Goal: Information Seeking & Learning: Learn about a topic

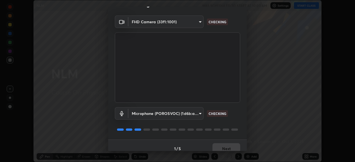
scroll to position [20, 0]
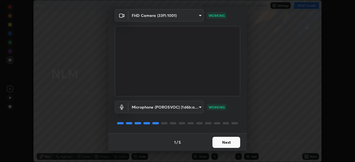
click at [224, 138] on button "Next" at bounding box center [226, 142] width 28 height 11
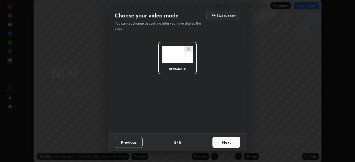
scroll to position [0, 0]
click at [229, 142] on button "Next" at bounding box center [226, 142] width 28 height 11
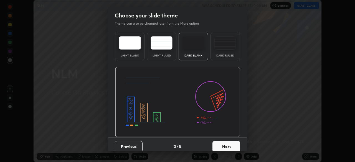
click at [234, 142] on button "Next" at bounding box center [226, 146] width 28 height 11
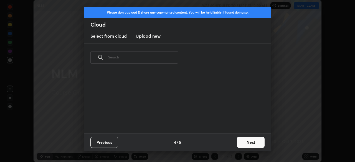
click at [238, 145] on button "Next" at bounding box center [251, 142] width 28 height 11
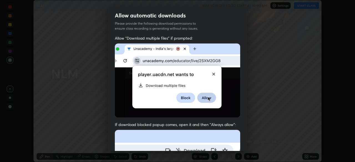
click at [242, 144] on div "Allow "Download multiple files" if prompted: If download blocked popup comes, o…" at bounding box center [177, 151] width 139 height 233
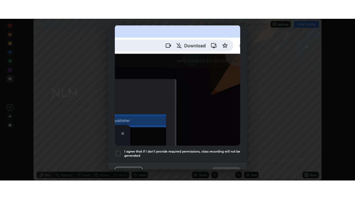
scroll to position [133, 0]
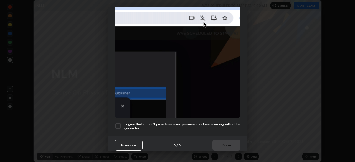
click at [216, 122] on h5 "I agree that if I don't provide required permissions, class recording will not …" at bounding box center [182, 126] width 116 height 9
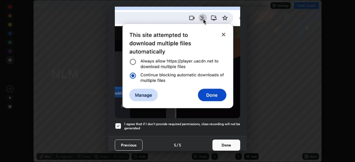
click at [229, 143] on button "Done" at bounding box center [226, 145] width 28 height 11
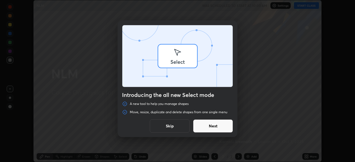
click at [302, 6] on div "Introducing the all new Select mode A new tool to help you manage shapes Move, …" at bounding box center [177, 81] width 355 height 162
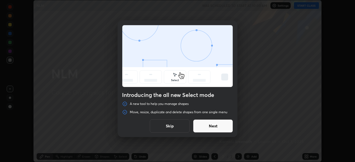
click at [204, 127] on button "Next" at bounding box center [213, 125] width 40 height 13
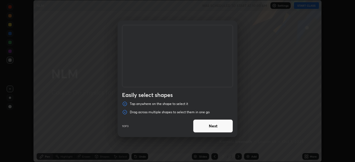
click at [208, 126] on button "Next" at bounding box center [213, 125] width 40 height 13
click at [211, 126] on button "Next" at bounding box center [213, 125] width 40 height 13
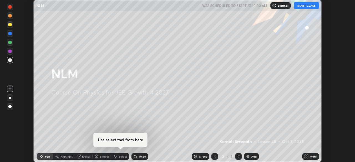
click at [302, 7] on button "START CLASS" at bounding box center [306, 5] width 25 height 7
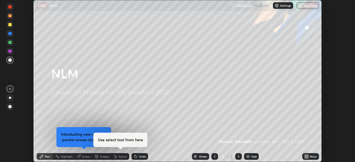
click at [311, 159] on div "More" at bounding box center [310, 156] width 17 height 7
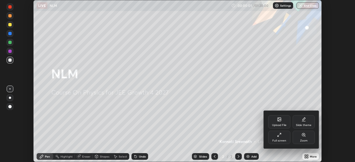
click at [287, 140] on div "Full screen" at bounding box center [279, 137] width 22 height 13
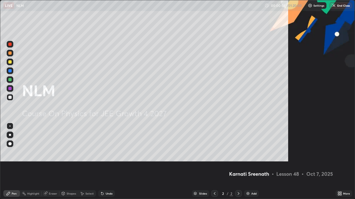
scroll to position [199, 355]
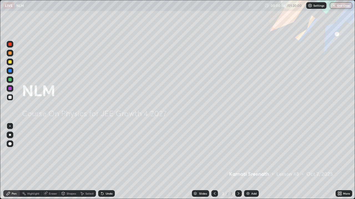
click at [251, 162] on div "Add" at bounding box center [253, 194] width 5 height 3
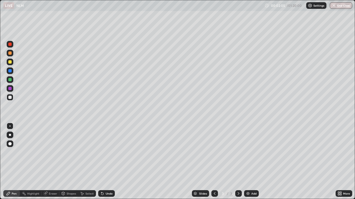
click at [11, 79] on div at bounding box center [9, 79] width 3 height 3
click at [11, 97] on div at bounding box center [9, 97] width 3 height 3
click at [11, 62] on div at bounding box center [9, 61] width 3 height 3
click at [11, 72] on div at bounding box center [9, 70] width 3 height 3
click at [36, 162] on div "Highlight" at bounding box center [33, 194] width 12 height 3
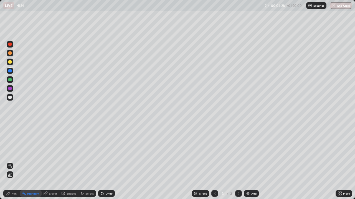
click at [252, 162] on div "Add" at bounding box center [253, 194] width 5 height 3
click at [214, 162] on icon at bounding box center [214, 194] width 4 height 4
click at [12, 162] on div "Pen" at bounding box center [14, 194] width 5 height 3
click at [238, 162] on icon at bounding box center [238, 194] width 4 height 4
click at [10, 98] on div at bounding box center [9, 97] width 3 height 3
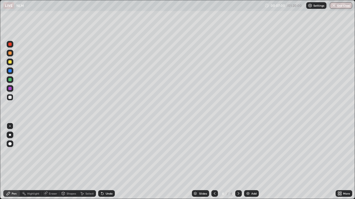
click at [11, 72] on div at bounding box center [9, 70] width 3 height 3
click at [10, 62] on div at bounding box center [9, 61] width 3 height 3
click at [11, 88] on div at bounding box center [9, 88] width 3 height 3
click at [9, 73] on div at bounding box center [10, 71] width 7 height 7
click at [11, 97] on div at bounding box center [9, 97] width 3 height 3
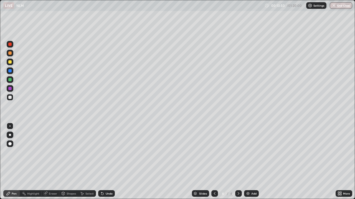
click at [10, 54] on div at bounding box center [9, 53] width 3 height 3
click at [8, 71] on div at bounding box center [10, 71] width 7 height 7
click at [9, 65] on div at bounding box center [10, 62] width 7 height 7
click at [10, 80] on div at bounding box center [9, 79] width 3 height 3
click at [33, 162] on div "Highlight" at bounding box center [31, 194] width 22 height 7
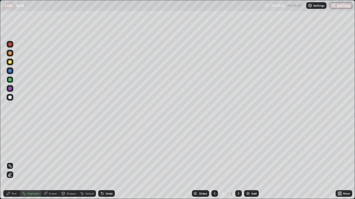
click at [6, 162] on icon at bounding box center [8, 194] width 4 height 4
click at [250, 162] on div "Add" at bounding box center [251, 194] width 15 height 7
click at [109, 162] on div "Undo" at bounding box center [106, 194] width 17 height 7
click at [106, 162] on div "Undo" at bounding box center [109, 194] width 7 height 3
click at [107, 162] on div "Undo" at bounding box center [106, 194] width 17 height 7
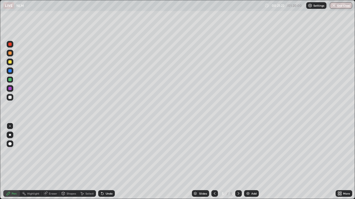
click at [50, 162] on div "Eraser" at bounding box center [53, 194] width 8 height 3
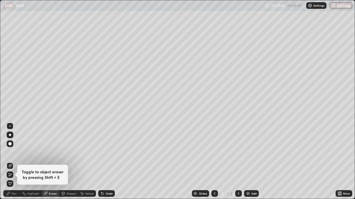
click at [12, 162] on div "Pen" at bounding box center [14, 194] width 5 height 3
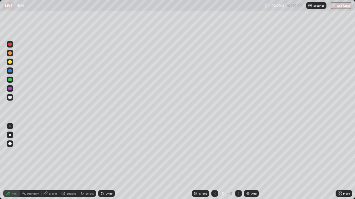
click at [33, 162] on div "Highlight" at bounding box center [33, 194] width 12 height 3
click at [9, 97] on div at bounding box center [9, 97] width 3 height 3
click at [11, 87] on div at bounding box center [9, 88] width 3 height 3
click at [10, 98] on div at bounding box center [9, 97] width 3 height 3
click at [10, 62] on div at bounding box center [9, 61] width 3 height 3
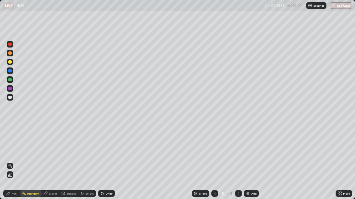
click at [12, 162] on div "Pen" at bounding box center [14, 194] width 5 height 3
click at [34, 162] on div "Highlight" at bounding box center [33, 194] width 12 height 3
click at [7, 87] on div at bounding box center [10, 88] width 7 height 7
click at [9, 162] on icon at bounding box center [8, 194] width 4 height 4
click at [9, 96] on div at bounding box center [9, 97] width 3 height 3
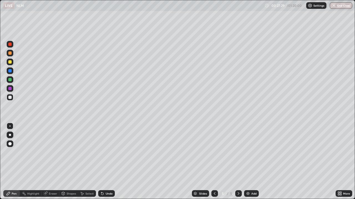
click at [106, 162] on div "Undo" at bounding box center [109, 194] width 7 height 3
click at [103, 162] on icon at bounding box center [102, 194] width 4 height 4
click at [107, 162] on div "Undo" at bounding box center [106, 194] width 17 height 7
click at [111, 162] on div "Undo" at bounding box center [109, 194] width 7 height 3
click at [253, 162] on div "Add" at bounding box center [253, 194] width 5 height 3
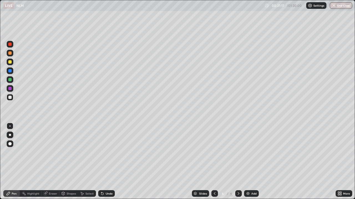
click at [12, 54] on div at bounding box center [10, 53] width 7 height 7
click at [87, 9] on div "LIVE NLM" at bounding box center [132, 5] width 259 height 11
click at [9, 97] on div at bounding box center [9, 97] width 3 height 3
click at [10, 62] on div at bounding box center [9, 61] width 3 height 3
click at [35, 162] on div "Highlight" at bounding box center [33, 194] width 12 height 3
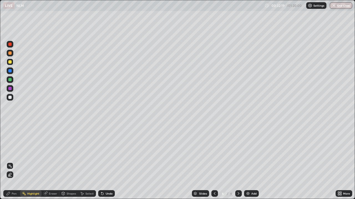
click at [10, 98] on div at bounding box center [9, 97] width 3 height 3
click at [15, 162] on div "Pen" at bounding box center [14, 194] width 5 height 3
click at [107, 162] on div "Undo" at bounding box center [106, 194] width 17 height 7
click at [10, 135] on div at bounding box center [10, 135] width 2 height 2
click at [9, 80] on div at bounding box center [9, 79] width 3 height 3
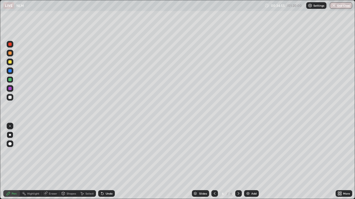
click at [12, 89] on div at bounding box center [10, 88] width 7 height 7
click at [10, 70] on div at bounding box center [9, 70] width 3 height 3
click at [48, 162] on div "Eraser" at bounding box center [51, 194] width 18 height 7
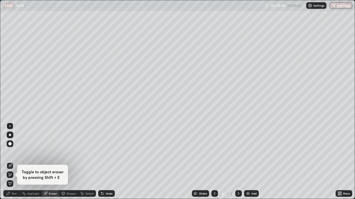
click at [14, 162] on div "Pen" at bounding box center [14, 194] width 5 height 3
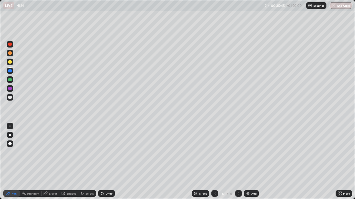
click at [108, 162] on div "Undo" at bounding box center [109, 194] width 7 height 3
click at [48, 162] on div "Eraser" at bounding box center [51, 194] width 18 height 7
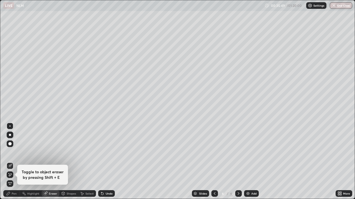
click at [12, 162] on div "Pen" at bounding box center [11, 194] width 17 height 7
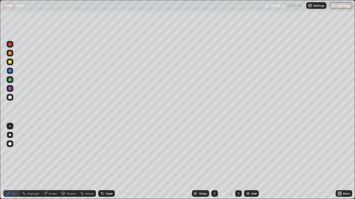
click at [51, 162] on div "Eraser" at bounding box center [53, 194] width 8 height 3
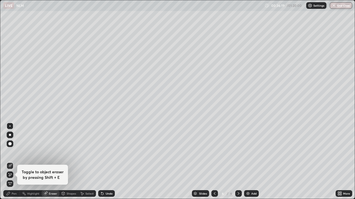
click at [13, 162] on div "Pen" at bounding box center [14, 194] width 5 height 3
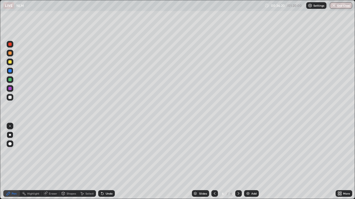
click at [11, 80] on div at bounding box center [9, 79] width 3 height 3
click at [10, 72] on div at bounding box center [9, 70] width 3 height 3
click at [35, 162] on div "Highlight" at bounding box center [33, 194] width 12 height 3
click at [11, 162] on div "Pen" at bounding box center [11, 194] width 17 height 7
click at [11, 99] on div at bounding box center [9, 97] width 3 height 3
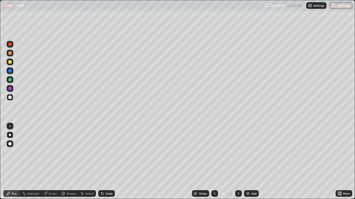
click at [50, 162] on div "Eraser" at bounding box center [53, 194] width 8 height 3
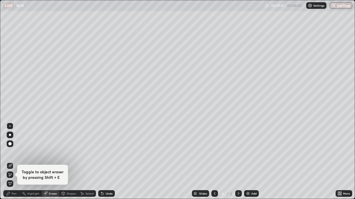
click at [8, 162] on icon at bounding box center [8, 193] width 3 height 3
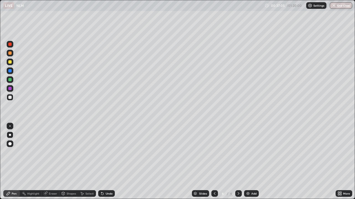
click at [11, 71] on div at bounding box center [9, 70] width 3 height 3
click at [10, 98] on div at bounding box center [9, 97] width 3 height 3
click at [108, 162] on div "Undo" at bounding box center [106, 194] width 17 height 7
click at [11, 80] on div at bounding box center [9, 79] width 3 height 3
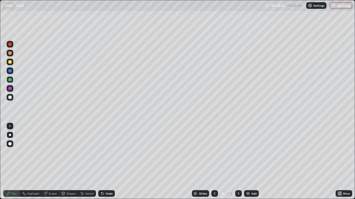
click at [10, 71] on div at bounding box center [9, 70] width 3 height 3
click at [11, 52] on div at bounding box center [9, 53] width 3 height 3
click at [10, 62] on div at bounding box center [9, 61] width 3 height 3
click at [11, 96] on div at bounding box center [9, 97] width 3 height 3
click at [9, 81] on div at bounding box center [9, 79] width 3 height 3
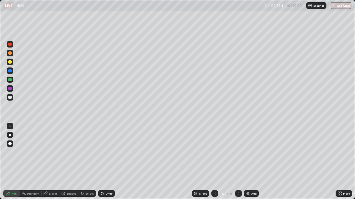
click at [10, 63] on div at bounding box center [9, 61] width 3 height 3
click at [10, 96] on div at bounding box center [9, 97] width 3 height 3
click at [11, 80] on div at bounding box center [9, 79] width 3 height 3
click at [10, 96] on div at bounding box center [9, 97] width 3 height 3
click at [10, 71] on div at bounding box center [9, 70] width 3 height 3
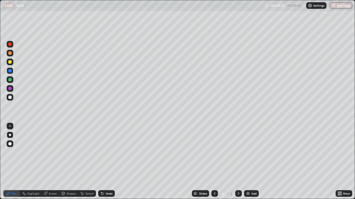
click at [107, 162] on div "Undo" at bounding box center [109, 194] width 7 height 3
click at [12, 96] on div at bounding box center [10, 97] width 7 height 7
click at [9, 80] on div at bounding box center [9, 79] width 3 height 3
click at [215, 162] on icon at bounding box center [214, 194] width 4 height 4
click at [238, 162] on icon at bounding box center [238, 194] width 2 height 3
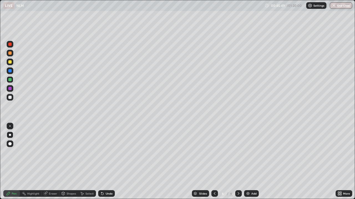
click at [247, 162] on img at bounding box center [247, 194] width 4 height 4
click at [109, 162] on div "Undo" at bounding box center [106, 194] width 17 height 7
click at [108, 162] on div "Undo" at bounding box center [106, 194] width 17 height 7
click at [35, 162] on div "Highlight" at bounding box center [31, 194] width 22 height 7
click at [11, 88] on div at bounding box center [9, 88] width 3 height 3
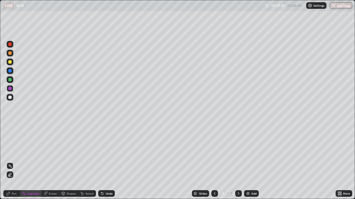
click at [7, 162] on icon at bounding box center [8, 194] width 4 height 4
click at [9, 99] on div at bounding box center [9, 97] width 3 height 3
click at [10, 62] on div at bounding box center [9, 61] width 3 height 3
click at [14, 162] on div "Pen" at bounding box center [11, 194] width 17 height 7
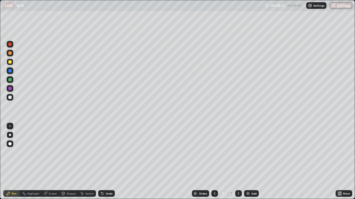
click at [0, 162] on div "Pen Highlight Eraser Shapes Select Undo Slides 7 / 7 Add More" at bounding box center [177, 193] width 355 height 11
click at [109, 162] on div "Undo" at bounding box center [109, 194] width 7 height 3
click at [110, 162] on div "Undo" at bounding box center [106, 194] width 17 height 7
click at [53, 162] on div "Eraser" at bounding box center [53, 194] width 8 height 3
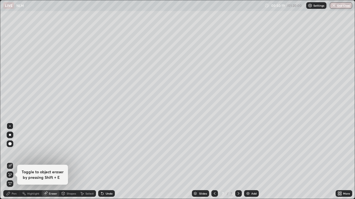
click at [14, 162] on div "Pen" at bounding box center [11, 194] width 17 height 7
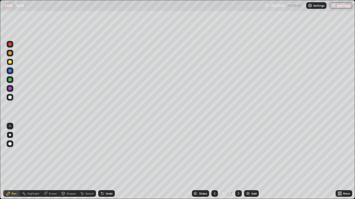
click at [10, 98] on div at bounding box center [9, 97] width 3 height 3
click at [11, 70] on div at bounding box center [9, 70] width 3 height 3
click at [11, 71] on div at bounding box center [9, 70] width 3 height 3
click at [32, 162] on div "Highlight" at bounding box center [33, 194] width 12 height 3
click at [12, 162] on div "Pen" at bounding box center [11, 194] width 17 height 7
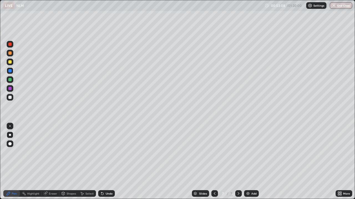
click at [10, 98] on div at bounding box center [9, 97] width 3 height 3
click at [11, 46] on div at bounding box center [9, 44] width 3 height 3
click at [254, 162] on div "Add" at bounding box center [253, 194] width 5 height 3
click at [12, 97] on div at bounding box center [10, 97] width 7 height 7
click at [10, 89] on div at bounding box center [9, 88] width 3 height 3
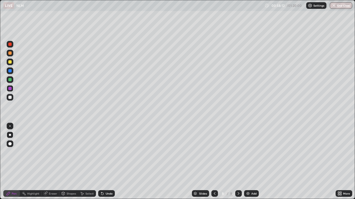
click at [52, 162] on div "Eraser" at bounding box center [51, 194] width 18 height 7
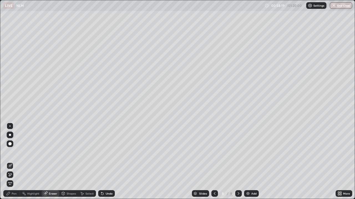
click at [12, 162] on div "Pen" at bounding box center [14, 194] width 5 height 3
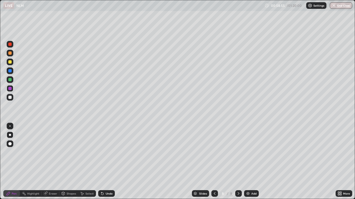
click at [250, 162] on div "Add" at bounding box center [251, 194] width 15 height 7
click at [214, 162] on icon at bounding box center [214, 194] width 4 height 4
click at [237, 162] on icon at bounding box center [238, 194] width 2 height 3
click at [12, 98] on div at bounding box center [10, 97] width 7 height 7
click at [10, 80] on div at bounding box center [9, 79] width 3 height 3
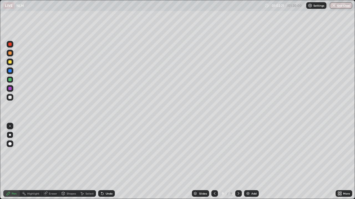
click at [11, 62] on div at bounding box center [9, 61] width 3 height 3
click at [9, 97] on div at bounding box center [9, 97] width 3 height 3
click at [10, 62] on div at bounding box center [9, 61] width 3 height 3
click at [11, 97] on div at bounding box center [9, 97] width 3 height 3
click at [106, 162] on div "Undo" at bounding box center [109, 194] width 7 height 3
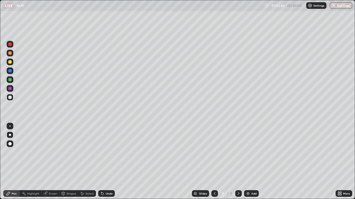
click at [109, 162] on div "Undo" at bounding box center [109, 194] width 7 height 3
click at [108, 162] on div "Undo" at bounding box center [109, 194] width 7 height 3
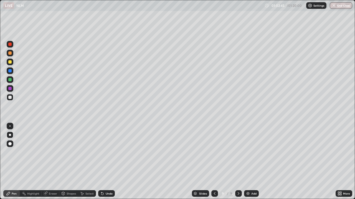
click at [109, 162] on div "Undo" at bounding box center [109, 194] width 7 height 3
click at [11, 98] on div at bounding box center [9, 97] width 3 height 3
click at [9, 96] on div at bounding box center [9, 97] width 3 height 3
click at [10, 126] on div at bounding box center [9, 126] width 1 height 1
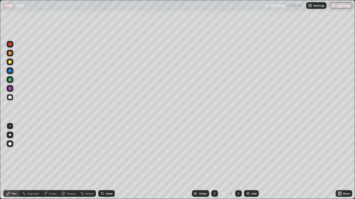
click at [9, 64] on div at bounding box center [10, 62] width 7 height 7
click at [10, 80] on div at bounding box center [9, 79] width 3 height 3
click at [9, 62] on div at bounding box center [9, 61] width 3 height 3
click at [11, 81] on div at bounding box center [9, 79] width 3 height 3
click at [7, 98] on div at bounding box center [10, 97] width 7 height 7
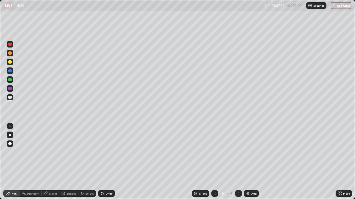
click at [11, 70] on div at bounding box center [10, 71] width 7 height 7
click at [9, 63] on div at bounding box center [9, 61] width 3 height 3
click at [11, 69] on div at bounding box center [9, 70] width 3 height 3
click at [12, 96] on div at bounding box center [10, 97] width 7 height 7
click at [10, 89] on div at bounding box center [9, 88] width 3 height 3
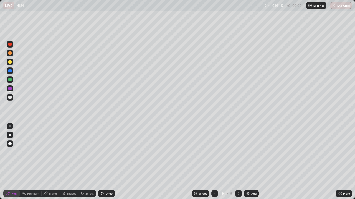
click at [8, 62] on div at bounding box center [10, 62] width 7 height 7
click at [9, 72] on div at bounding box center [9, 70] width 3 height 3
click at [8, 60] on div at bounding box center [10, 62] width 7 height 7
click at [107, 162] on div "Undo" at bounding box center [106, 194] width 17 height 7
click at [106, 162] on div "Undo" at bounding box center [109, 194] width 7 height 3
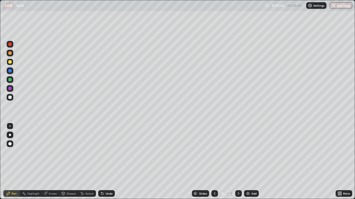
click at [10, 98] on div at bounding box center [9, 97] width 3 height 3
click at [10, 71] on div at bounding box center [9, 70] width 3 height 3
click at [255, 162] on div "Add" at bounding box center [251, 194] width 15 height 7
click at [13, 54] on div at bounding box center [10, 53] width 7 height 7
click at [10, 80] on div at bounding box center [9, 79] width 3 height 3
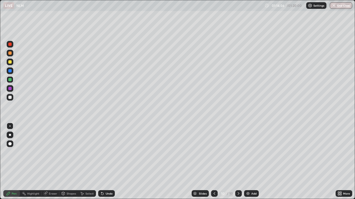
click at [11, 63] on div at bounding box center [9, 61] width 3 height 3
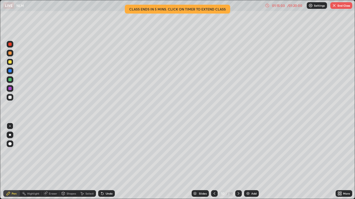
click at [11, 80] on div at bounding box center [9, 79] width 3 height 3
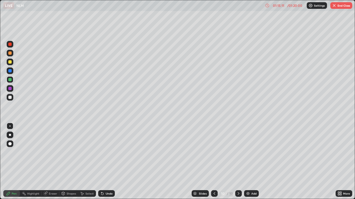
click at [11, 63] on div at bounding box center [10, 62] width 7 height 7
click at [214, 162] on icon at bounding box center [214, 194] width 4 height 4
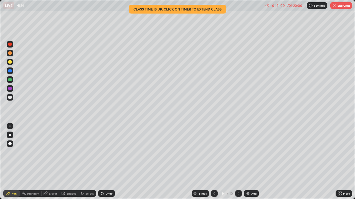
click at [346, 7] on button "End Class" at bounding box center [341, 5] width 22 height 7
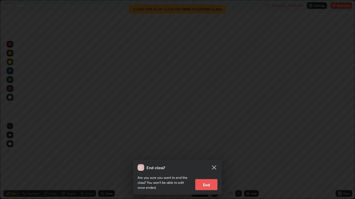
click at [210, 162] on button "End" at bounding box center [206, 185] width 22 height 11
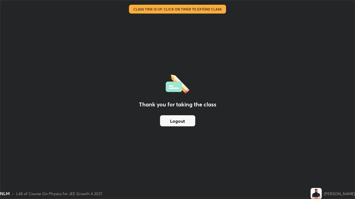
click at [180, 123] on button "Logout" at bounding box center [177, 121] width 35 height 11
